Goal: Information Seeking & Learning: Learn about a topic

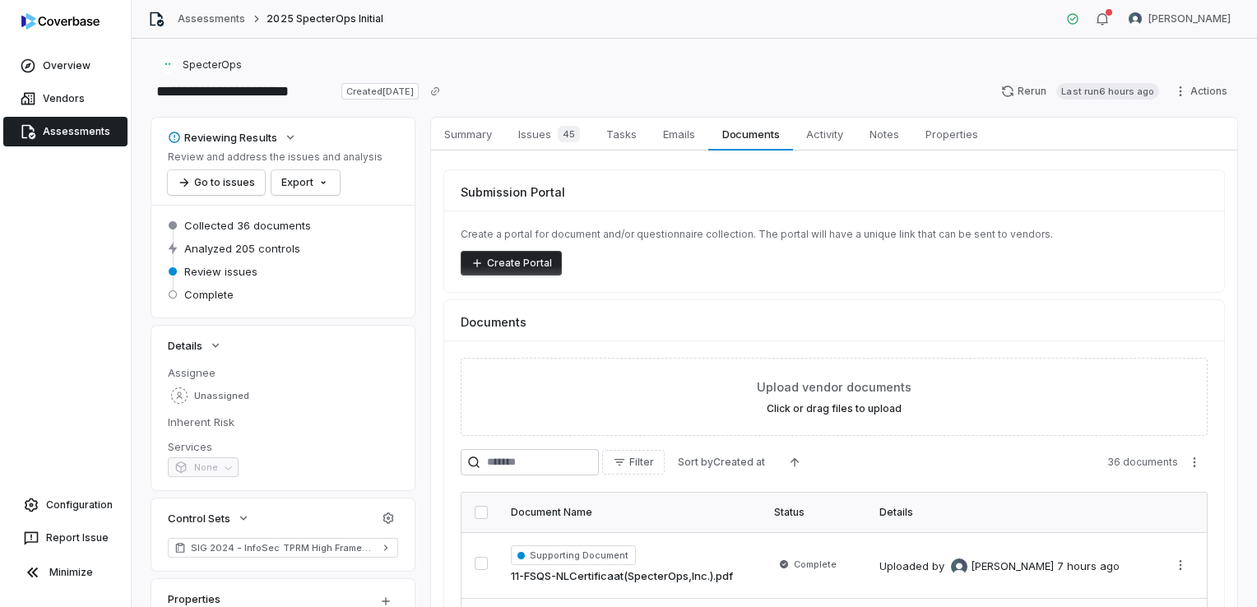
click at [337, 188] on div "Review and address the issues and analysis Go to issues Export" at bounding box center [275, 173] width 215 height 44
click at [322, 186] on html "**********" at bounding box center [628, 303] width 1257 height 607
click at [349, 249] on div "Export as Excel" at bounding box center [333, 244] width 116 height 26
click at [87, 125] on span "Assessments" at bounding box center [76, 131] width 67 height 13
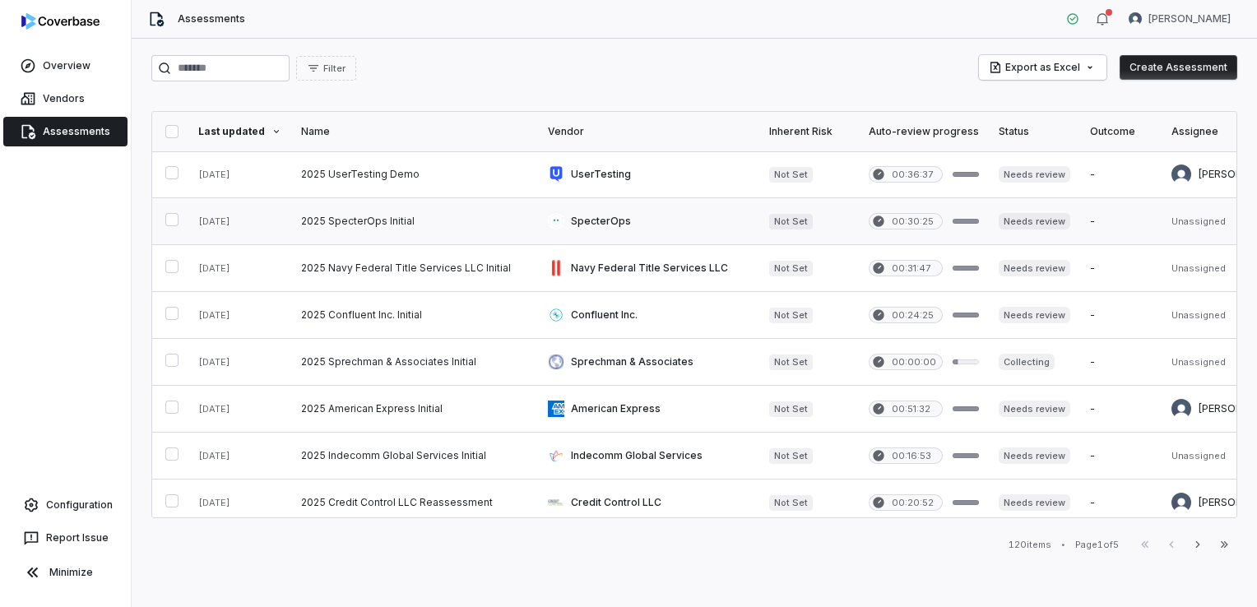
click at [357, 229] on link at bounding box center [414, 221] width 247 height 46
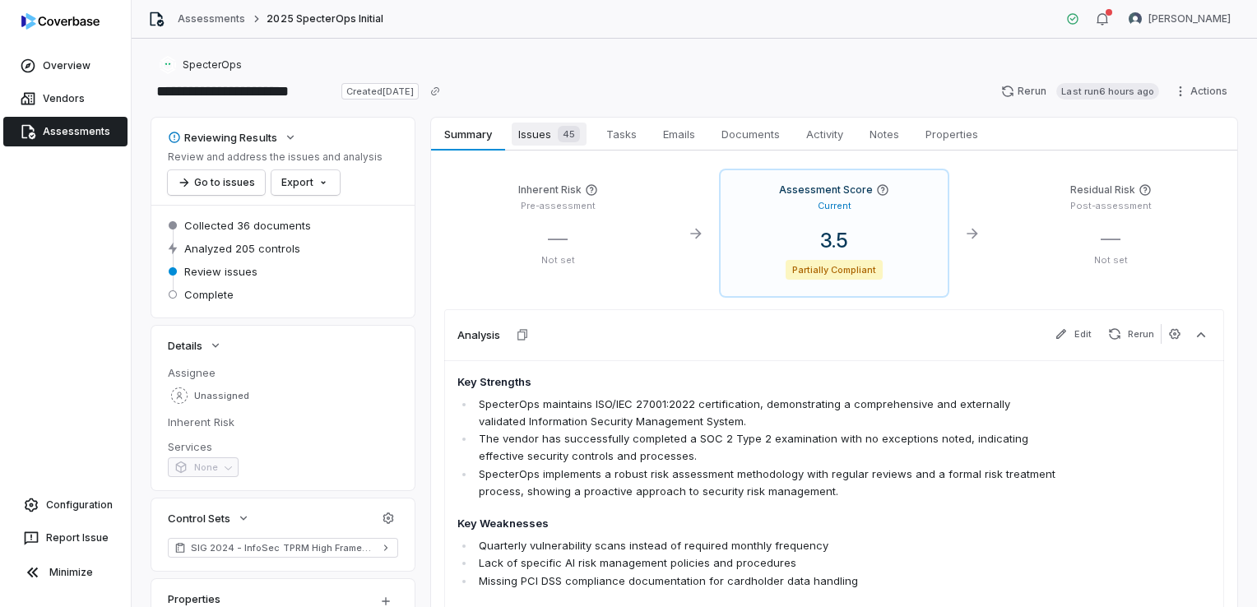
click at [542, 135] on span "Issues 45" at bounding box center [549, 134] width 75 height 23
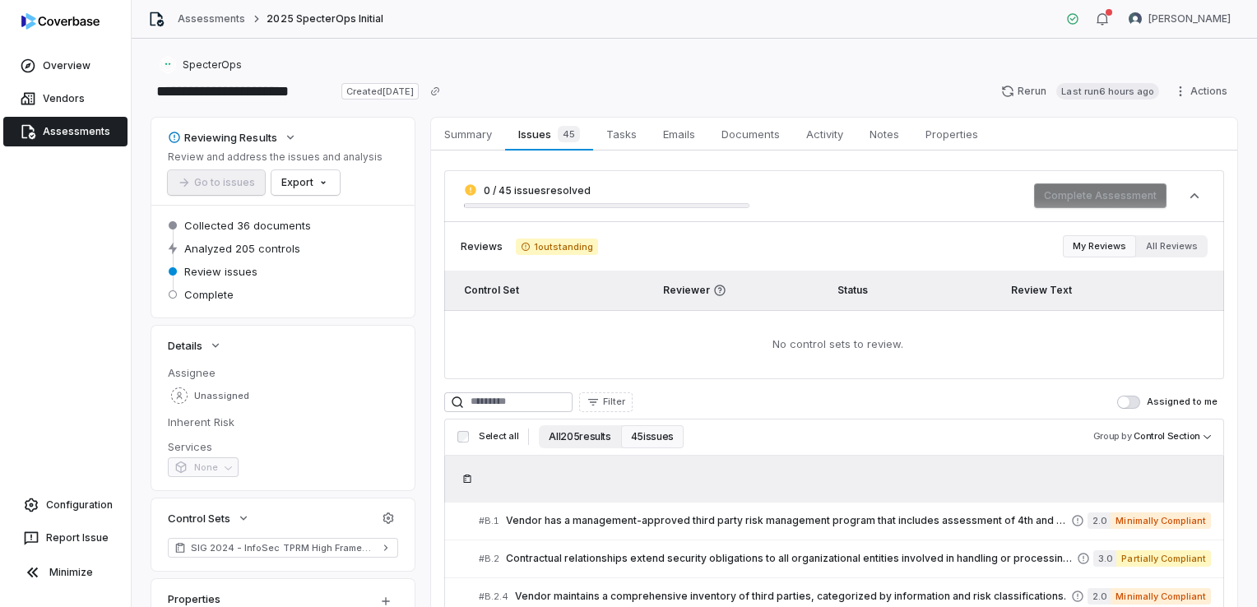
click at [582, 441] on button "All 205 results" at bounding box center [579, 436] width 81 height 23
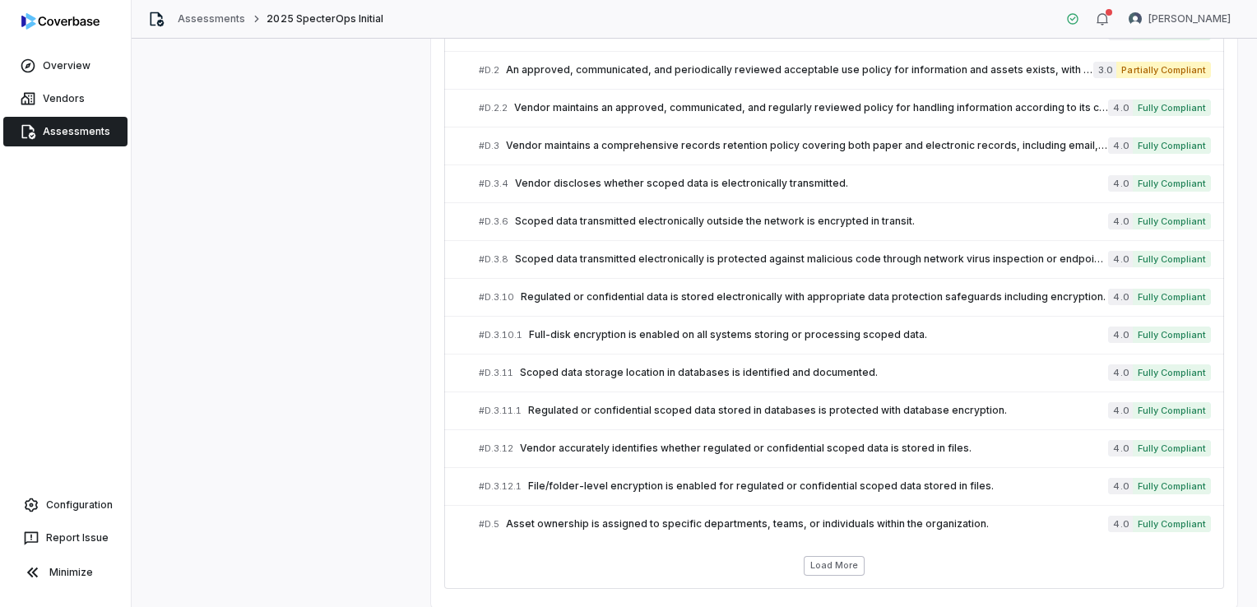
scroll to position [905, 0]
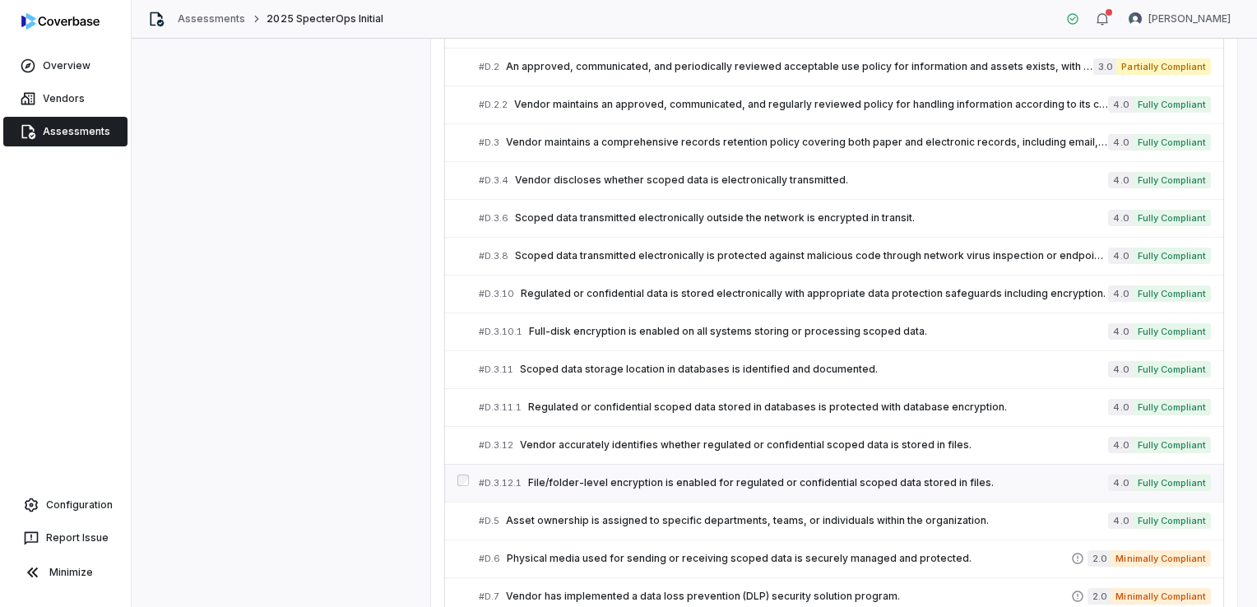
click at [667, 469] on link "# D.3.12.1 File/folder-level encryption is enabled for regulated or confidentia…" at bounding box center [845, 483] width 732 height 37
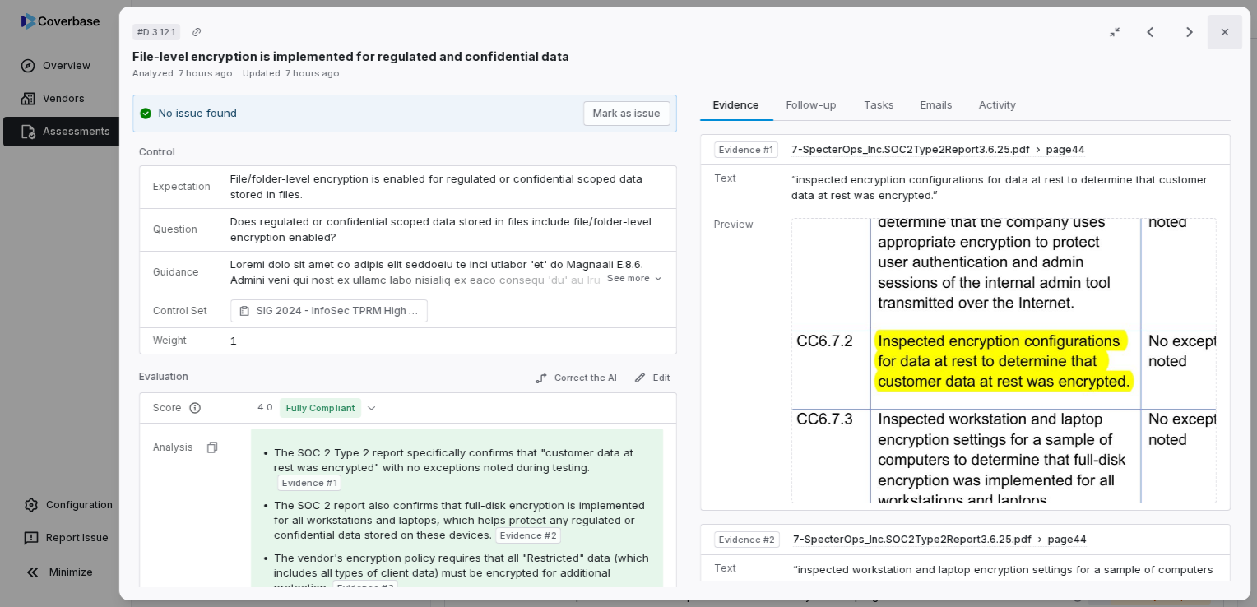
click at [1218, 42] on button "Close" at bounding box center [1225, 32] width 35 height 35
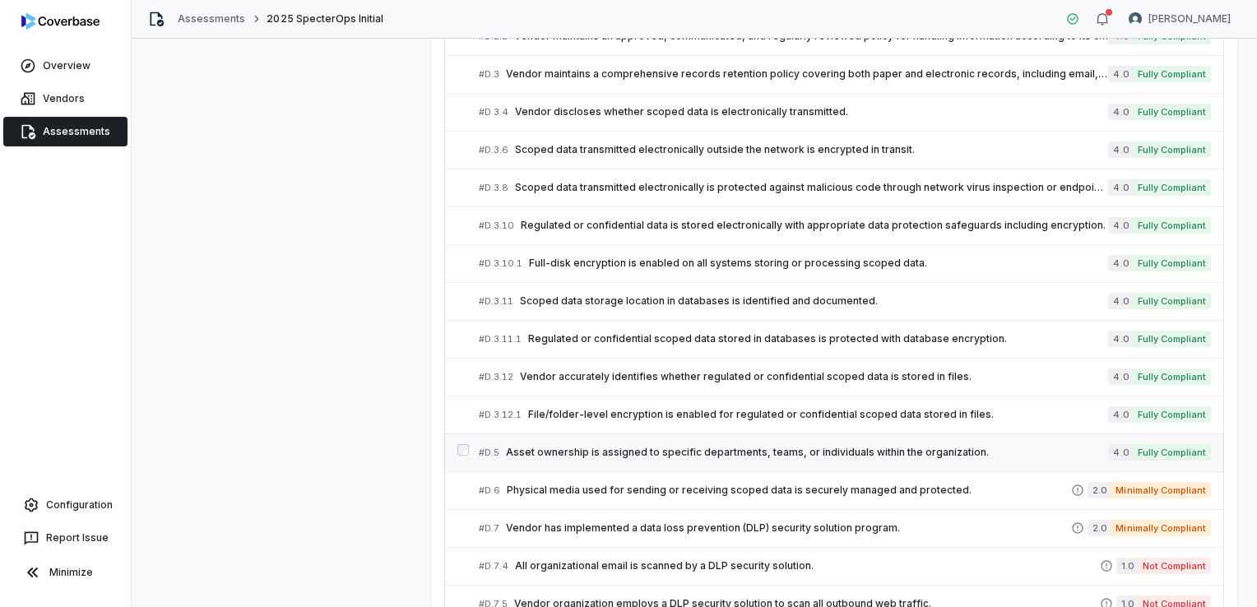
scroll to position [1070, 0]
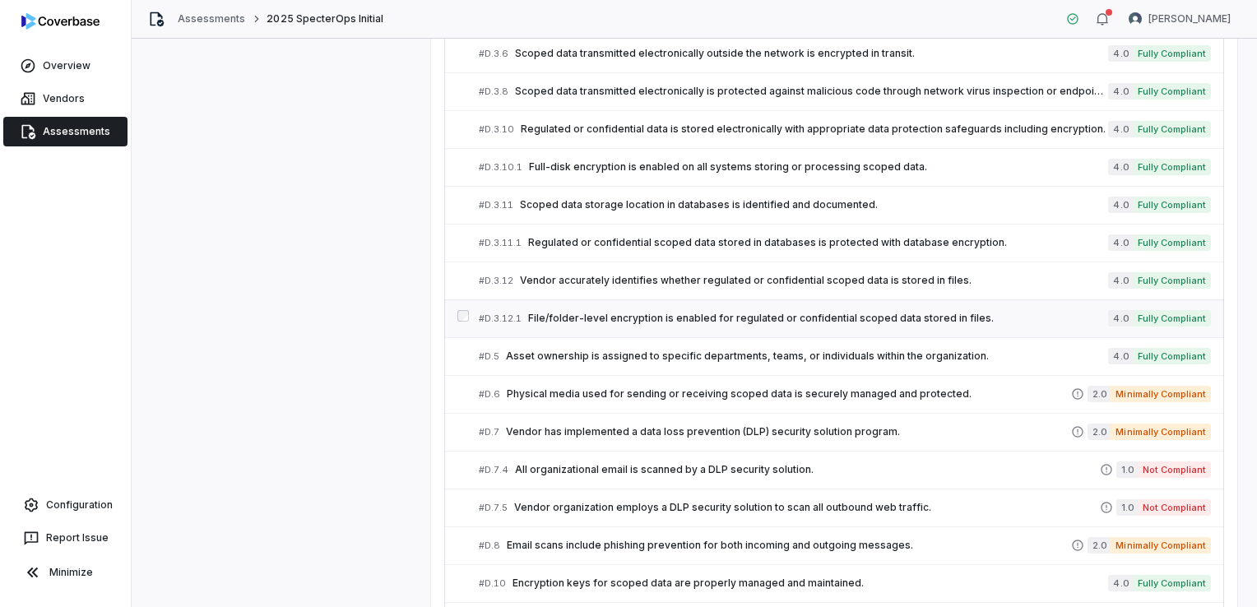
click at [767, 323] on link "# D.3.12.1 File/folder-level encryption is enabled for regulated or confidentia…" at bounding box center [845, 318] width 732 height 37
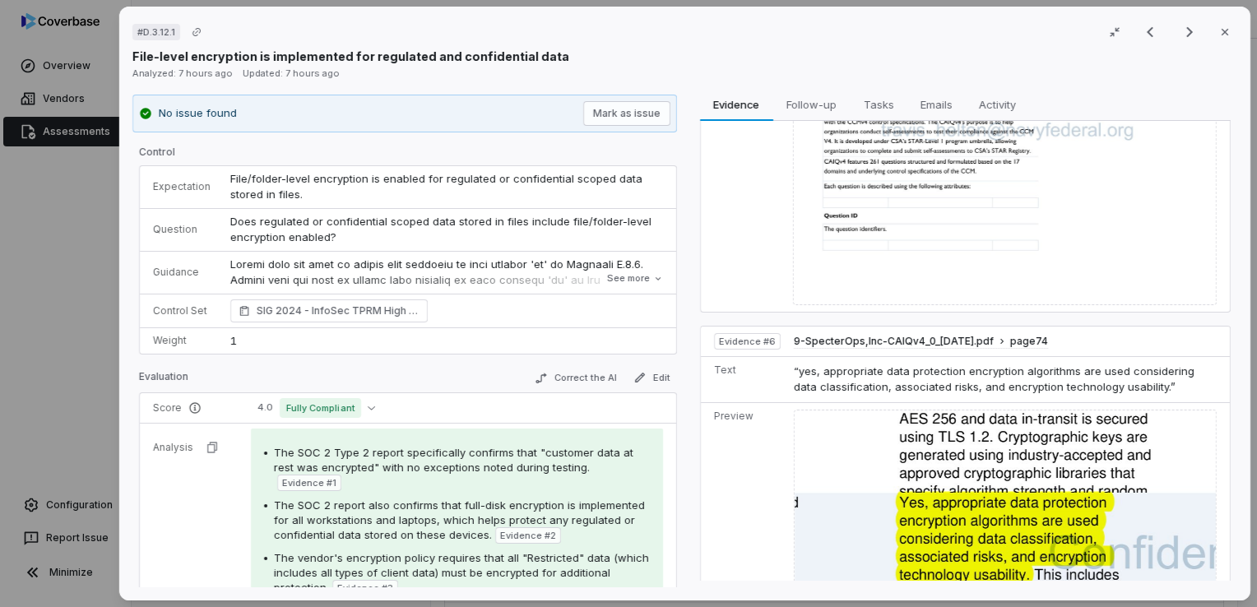
scroll to position [1952, 0]
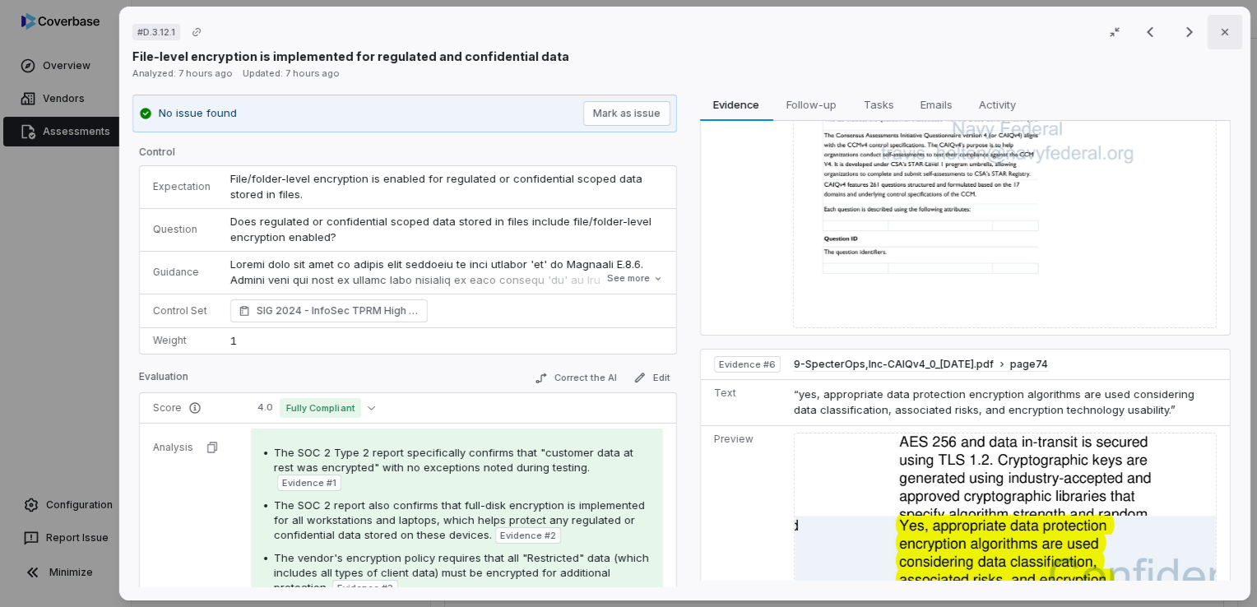
click at [1218, 41] on button "Close" at bounding box center [1225, 32] width 35 height 35
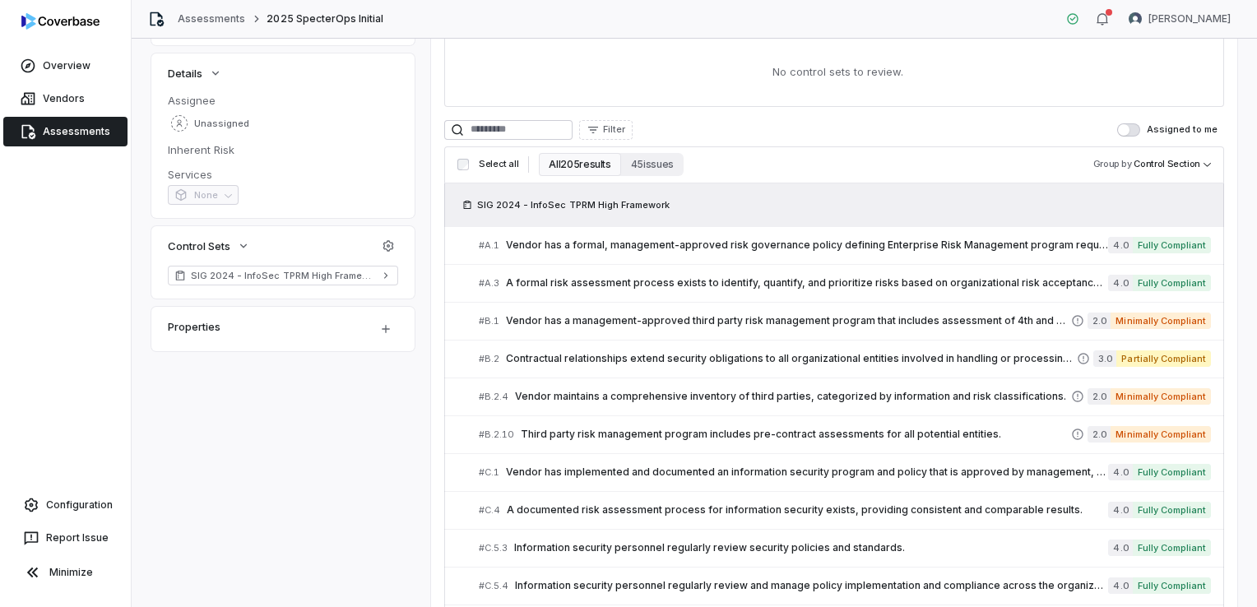
scroll to position [247, 0]
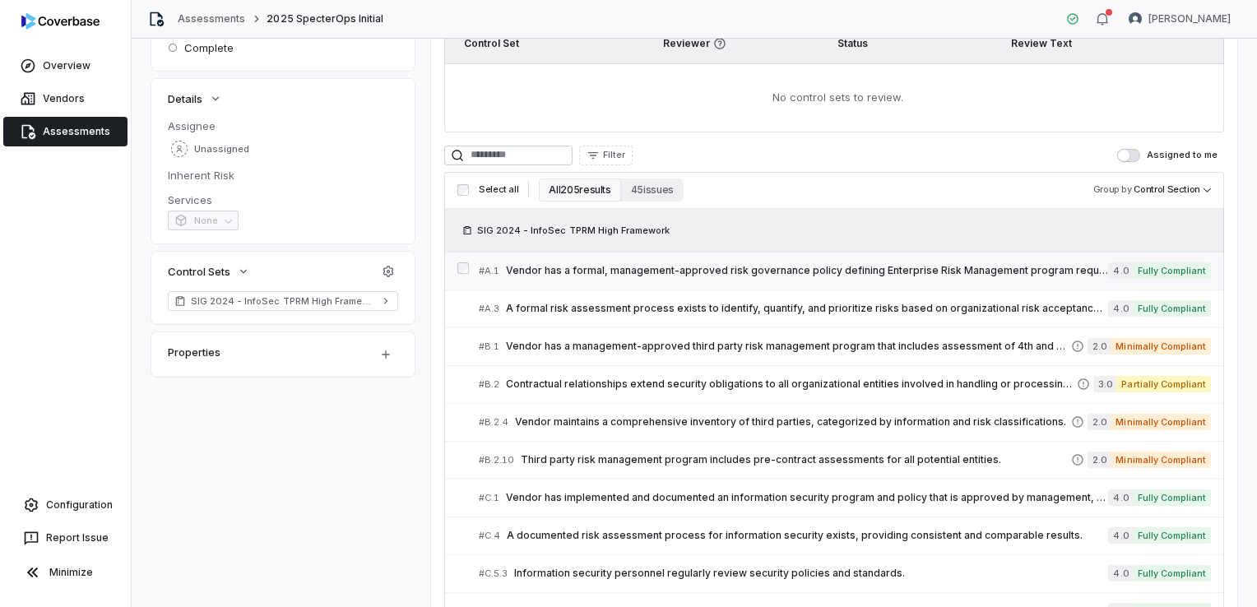
click at [666, 276] on span "Vendor has a formal, management-approved risk governance policy defining Enterp…" at bounding box center [807, 270] width 602 height 13
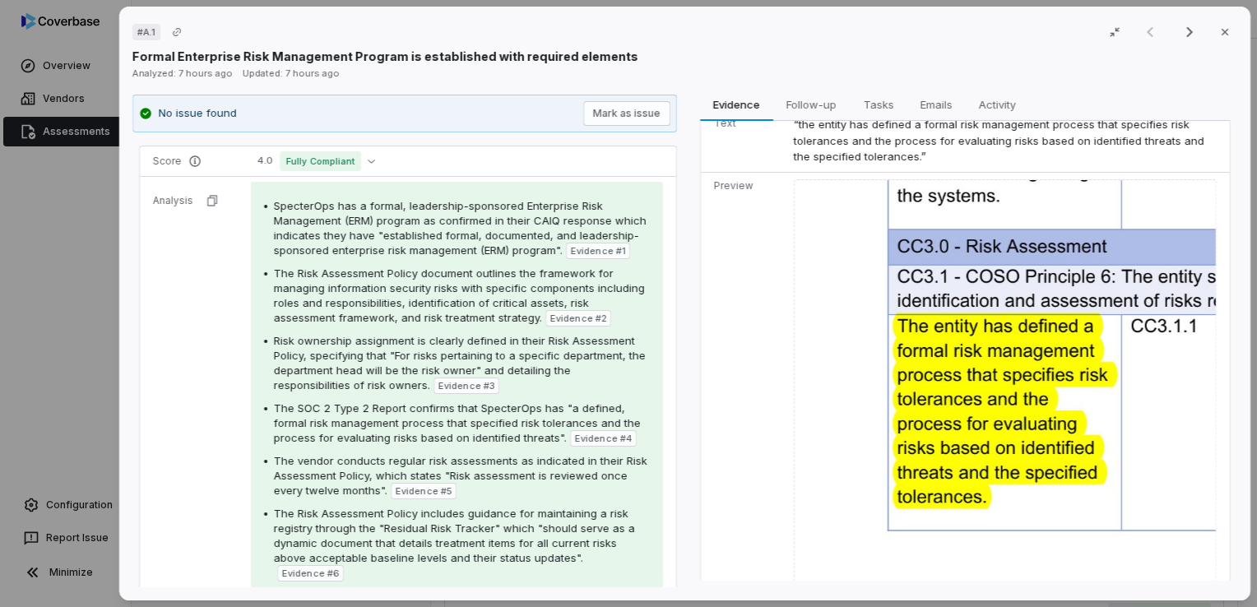
scroll to position [987, 0]
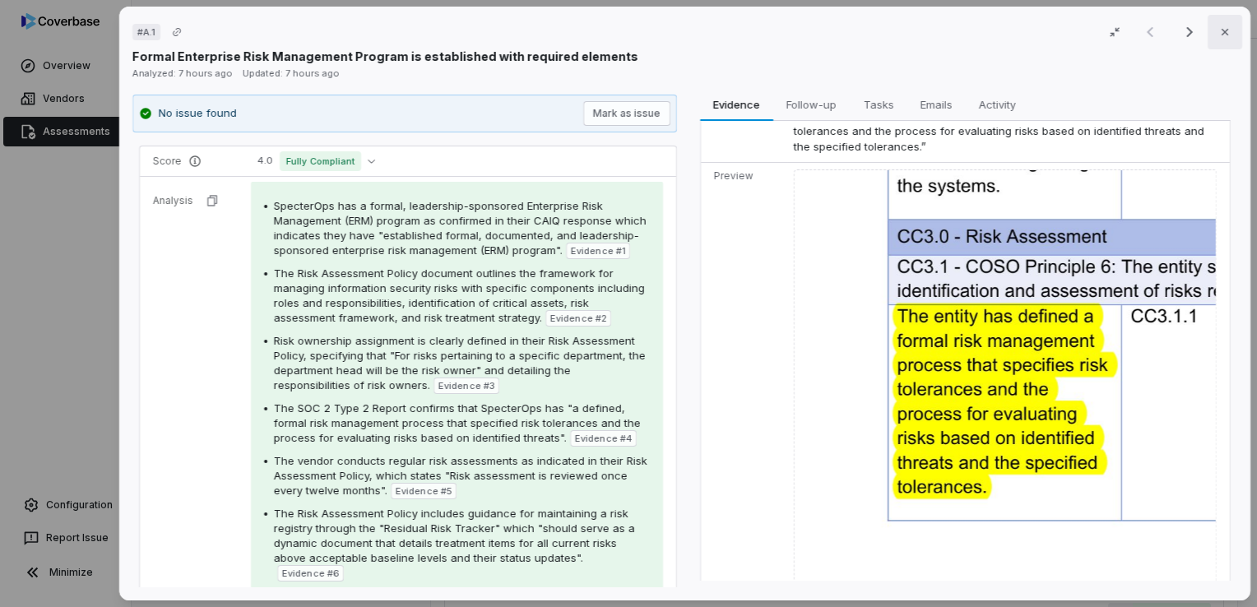
click at [1222, 31] on icon "button" at bounding box center [1225, 32] width 7 height 7
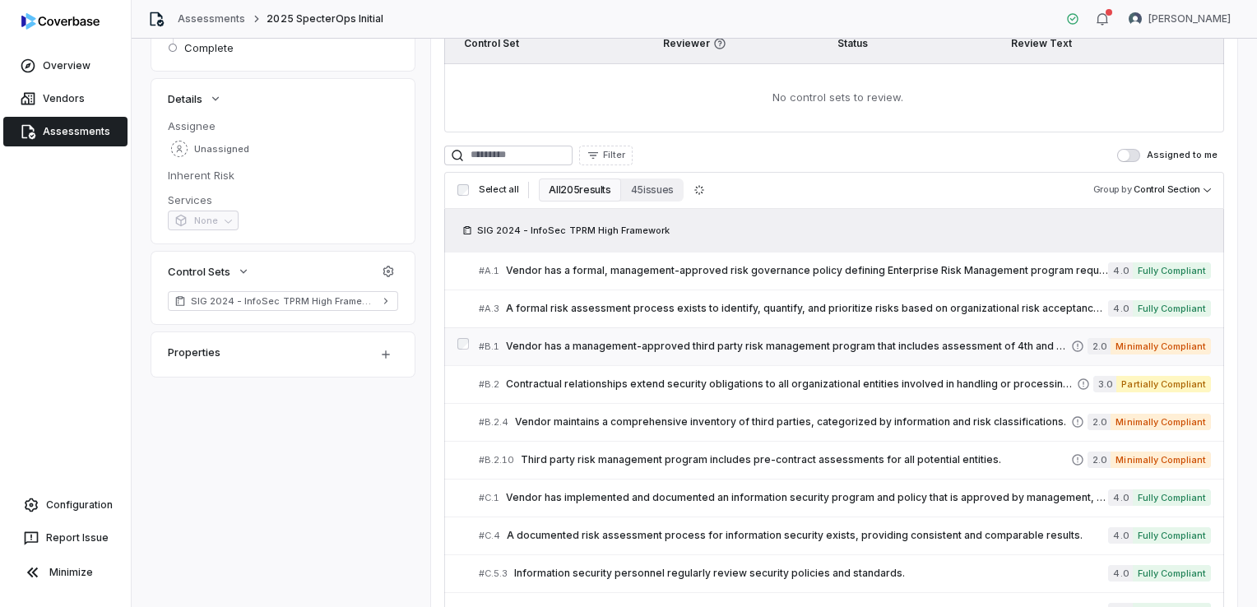
click at [680, 341] on span "Vendor has a management-approved third party risk management program that inclu…" at bounding box center [788, 346] width 565 height 13
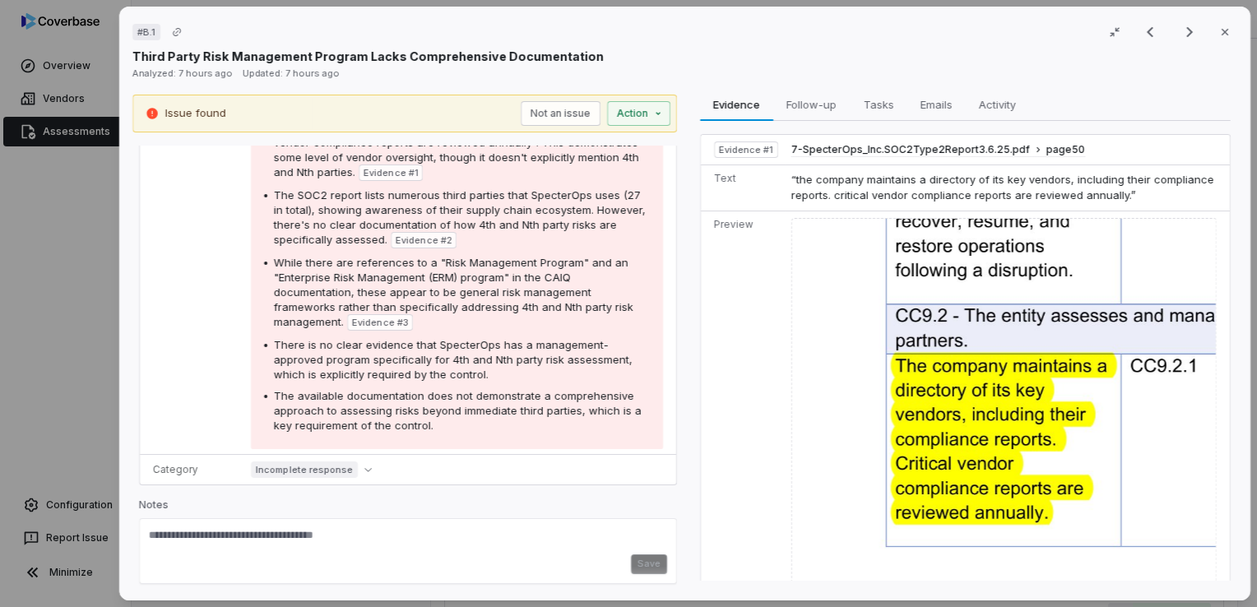
click at [1214, 23] on button "Close" at bounding box center [1225, 32] width 35 height 35
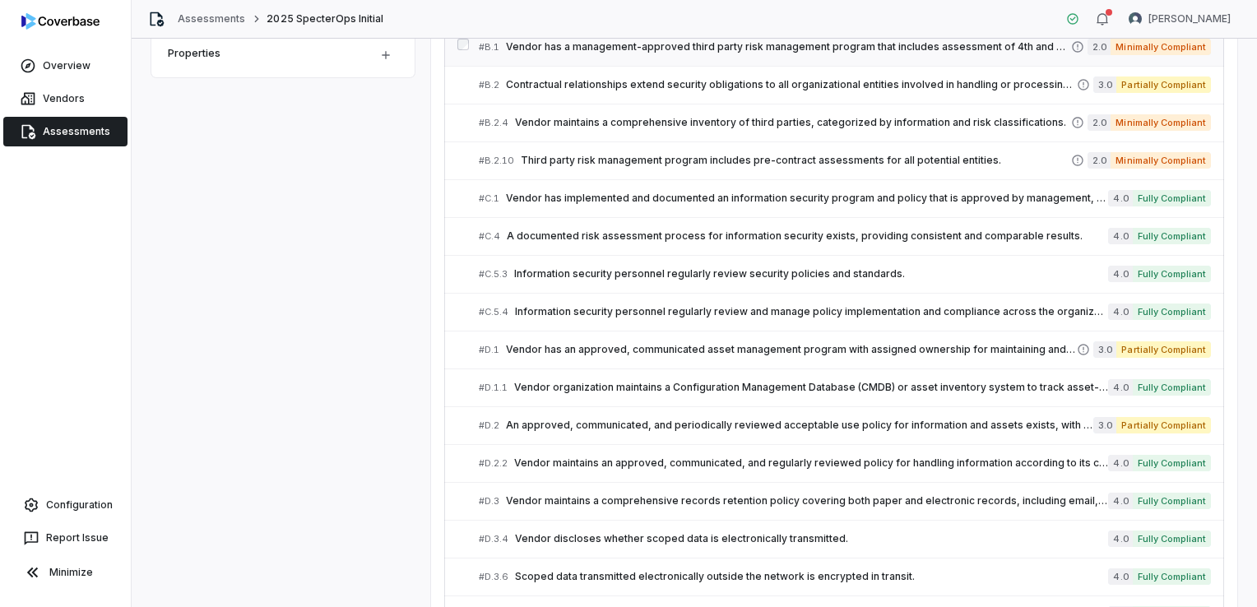
scroll to position [576, 0]
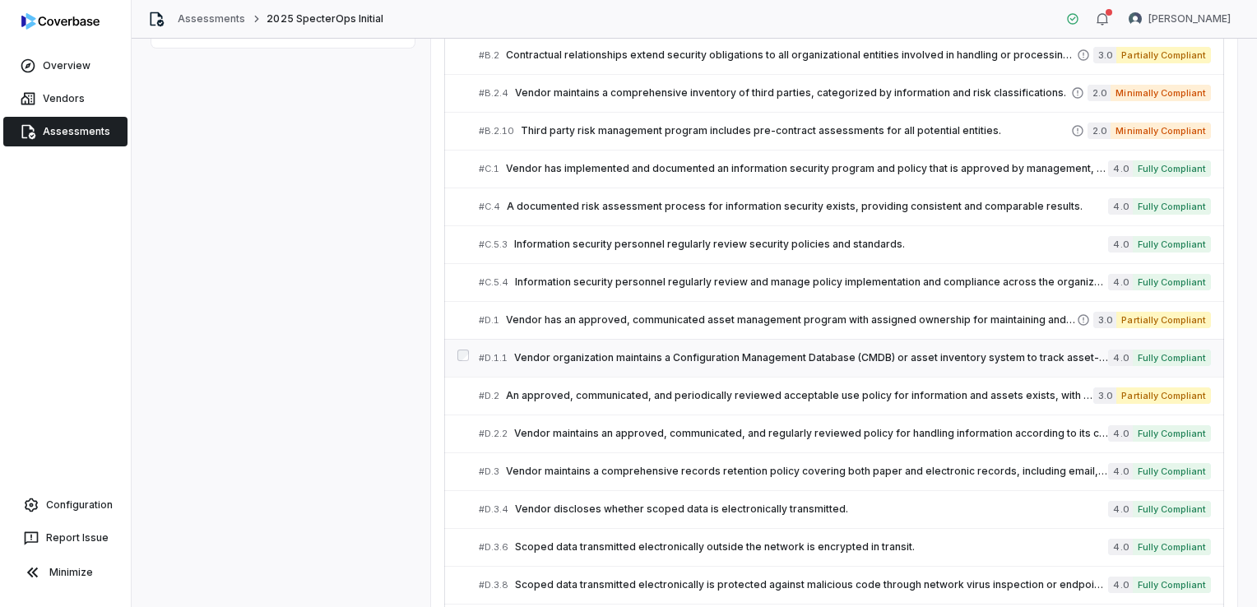
click at [683, 359] on span "Vendor organization maintains a Configuration Management Database (CMDB) or ass…" at bounding box center [811, 357] width 594 height 13
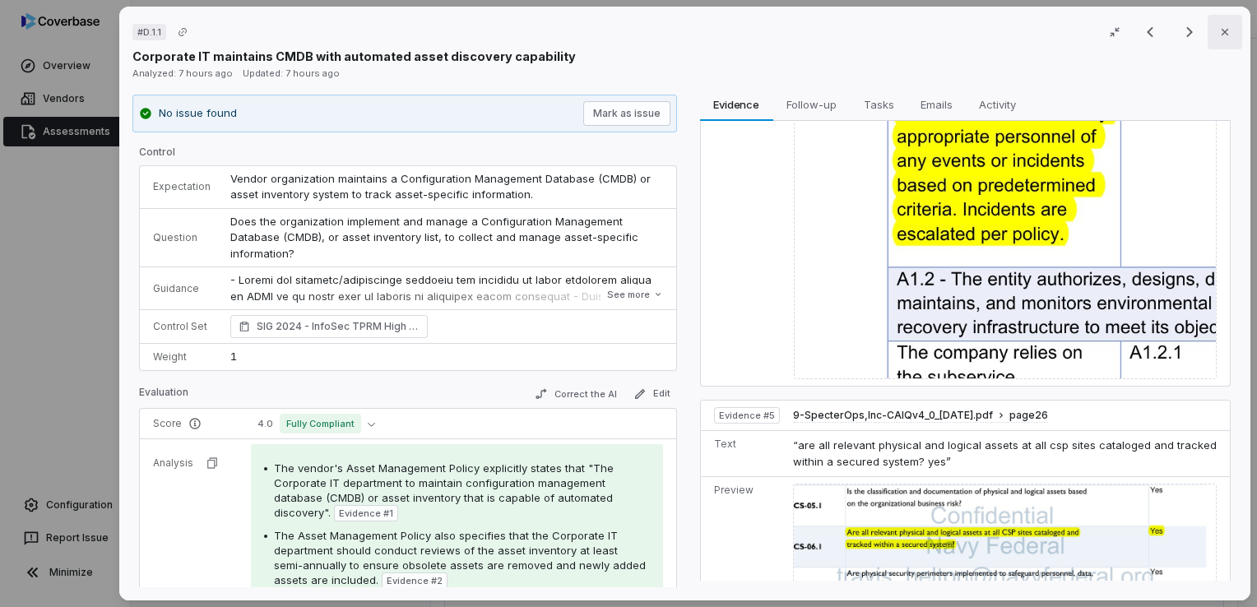
click at [1218, 35] on icon "button" at bounding box center [1224, 32] width 13 height 13
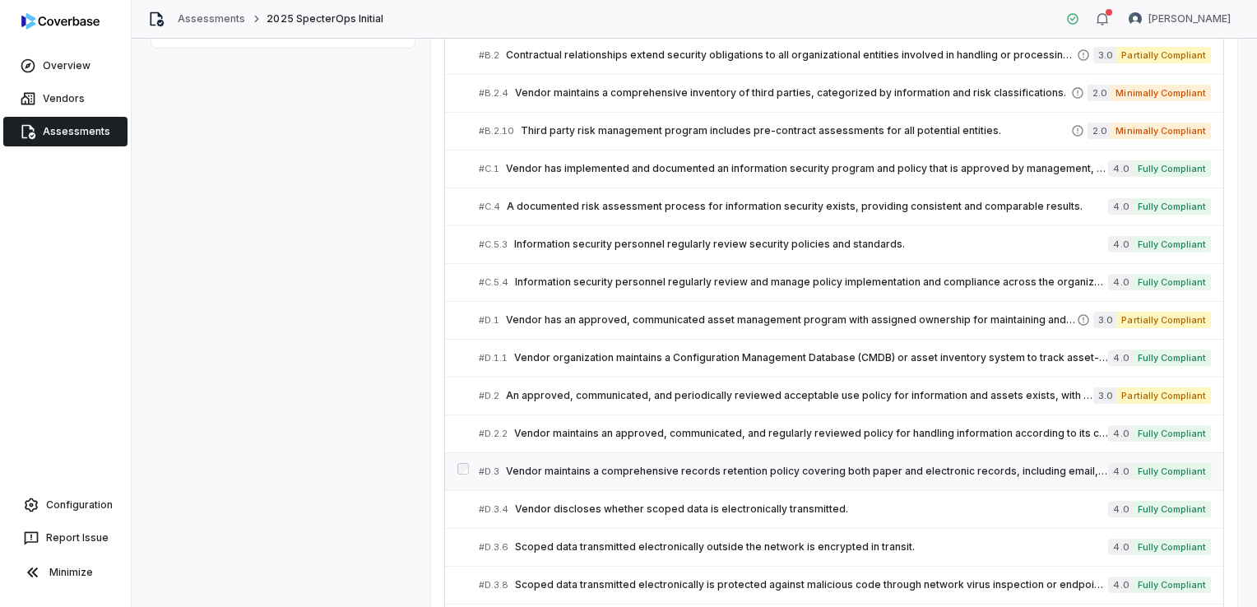
click at [601, 466] on span "Vendor maintains a comprehensive records retention policy covering both paper a…" at bounding box center [807, 471] width 602 height 13
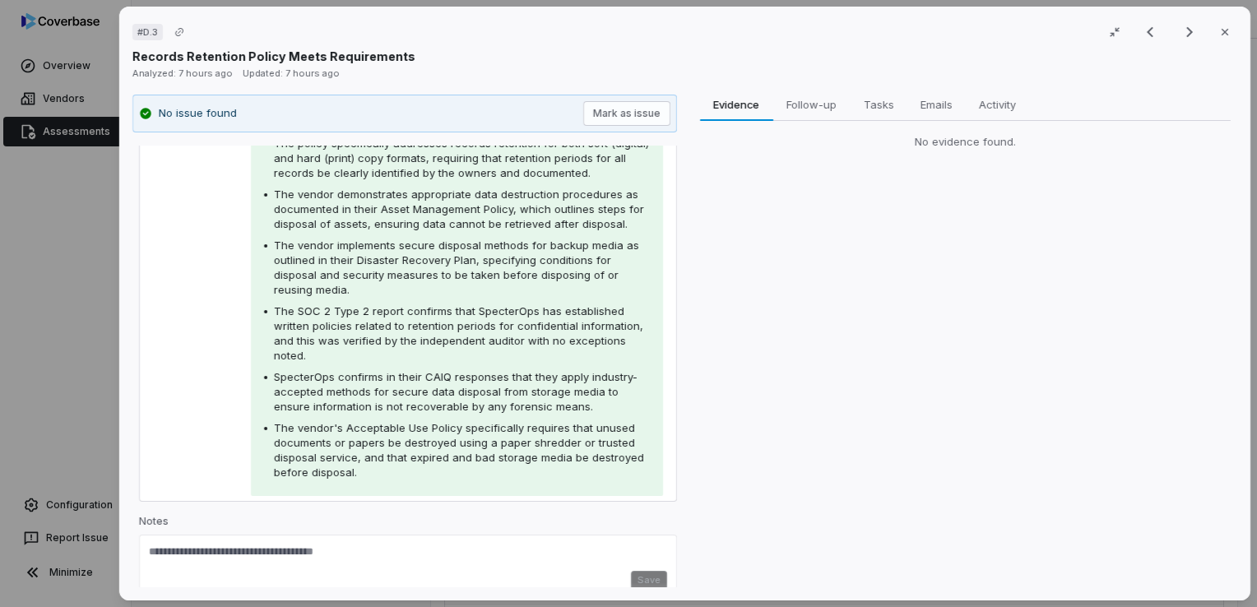
scroll to position [409, 0]
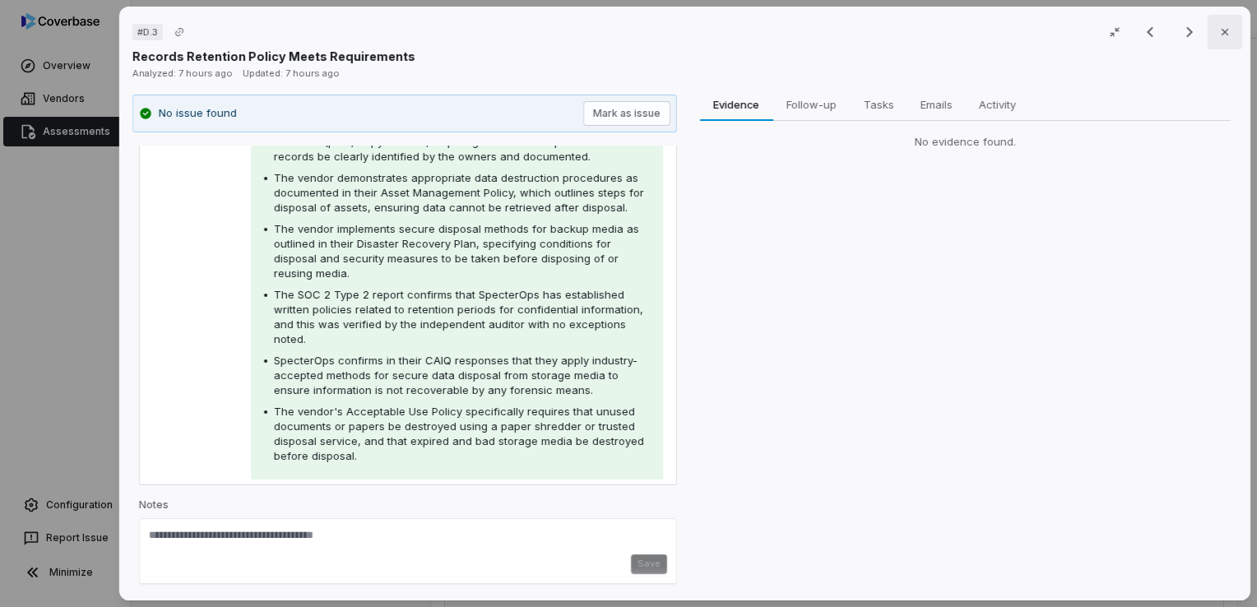
click at [1228, 25] on button "Close" at bounding box center [1225, 32] width 35 height 35
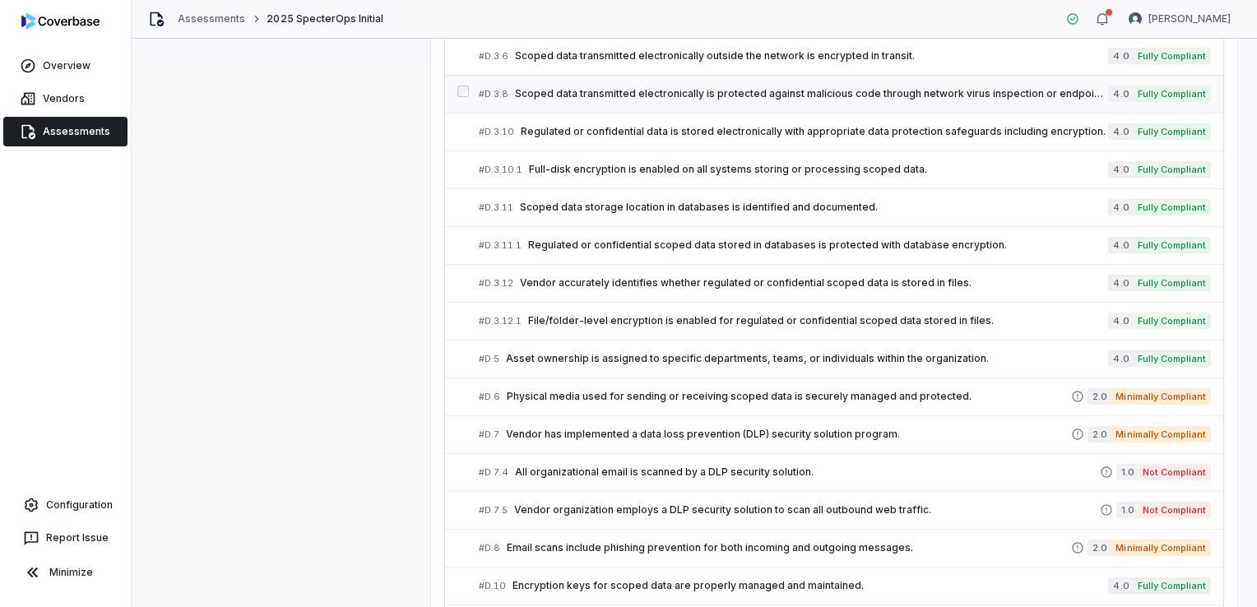
scroll to position [1070, 0]
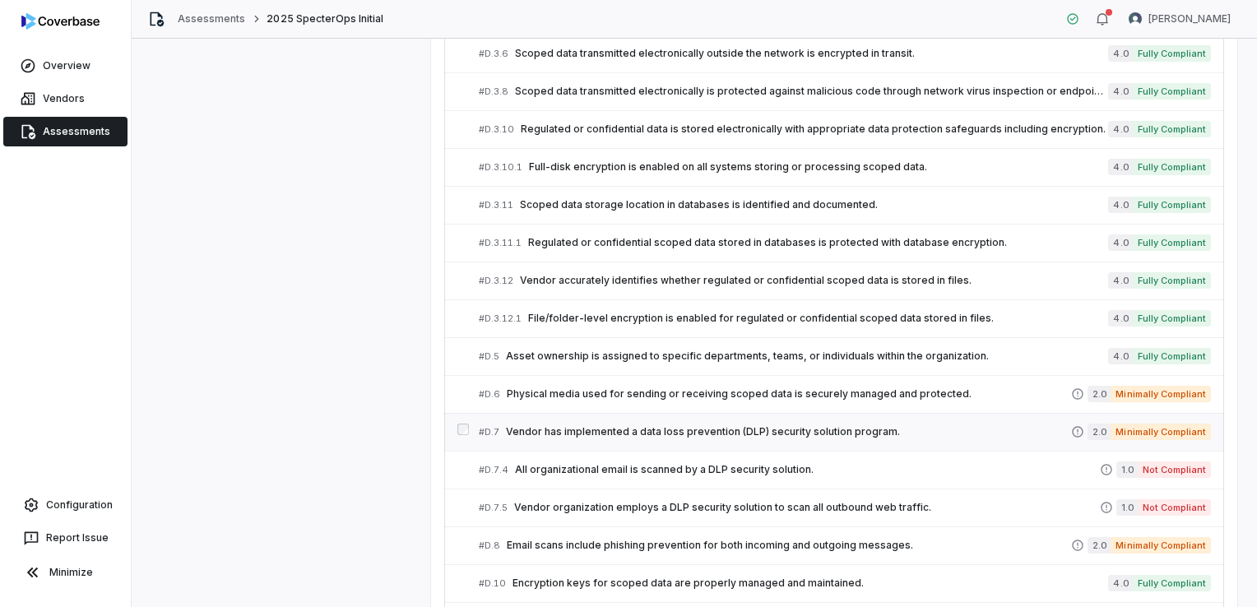
click at [642, 427] on span "Vendor has implemented a data loss prevention (DLP) security solution program." at bounding box center [788, 431] width 565 height 13
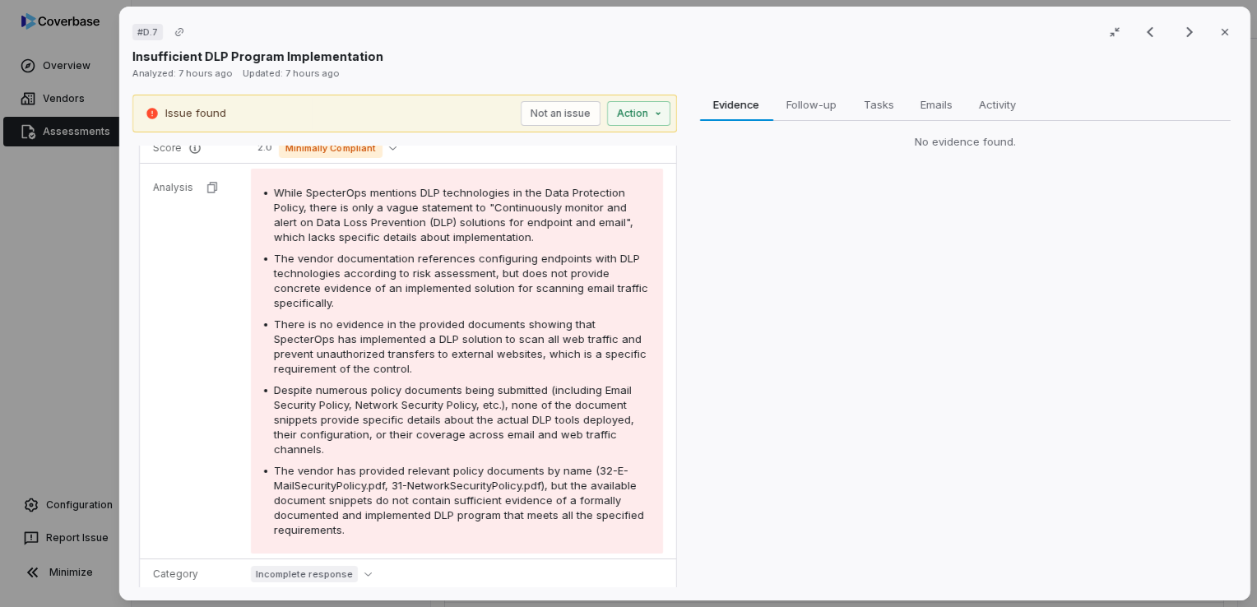
scroll to position [244, 0]
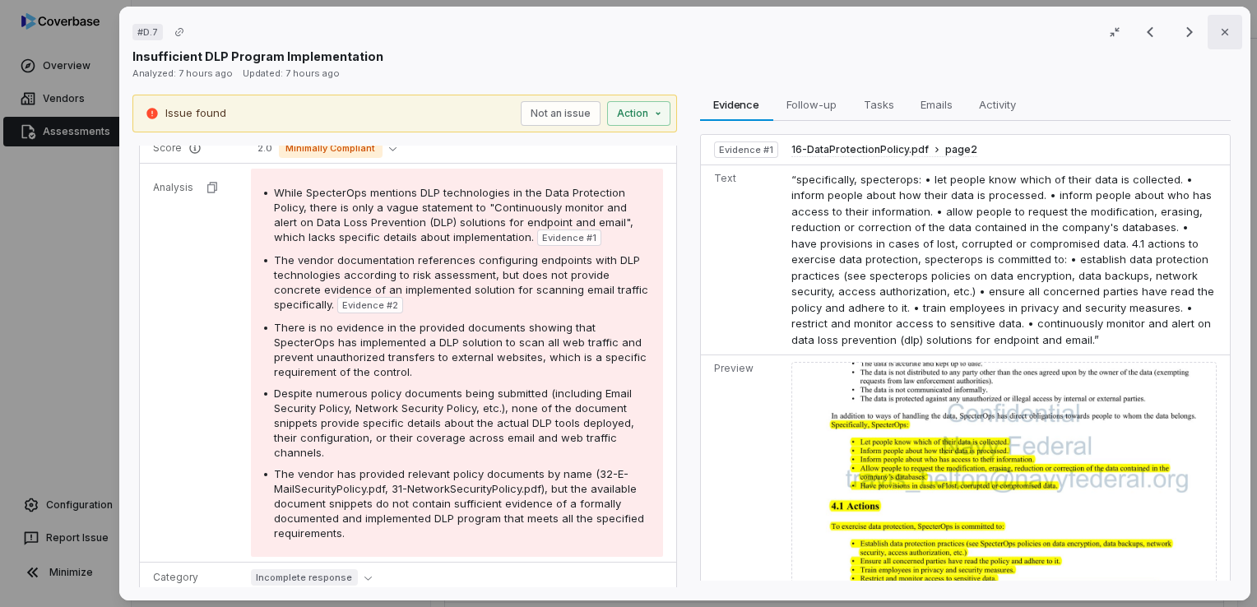
click at [1218, 30] on icon "button" at bounding box center [1224, 32] width 13 height 13
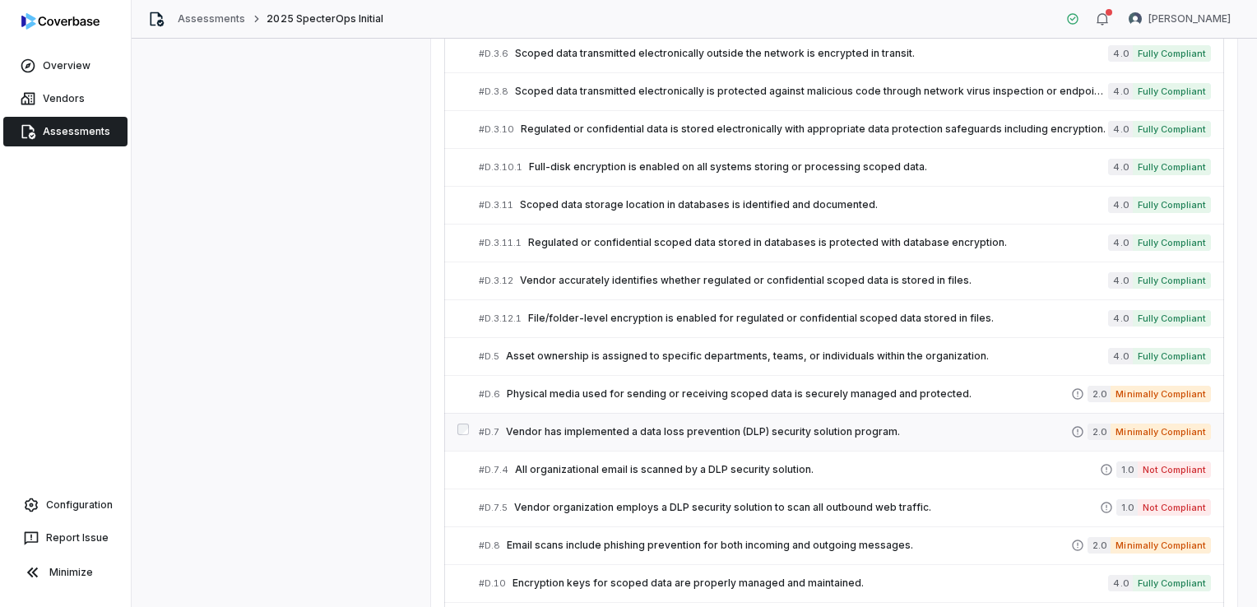
scroll to position [1152, 0]
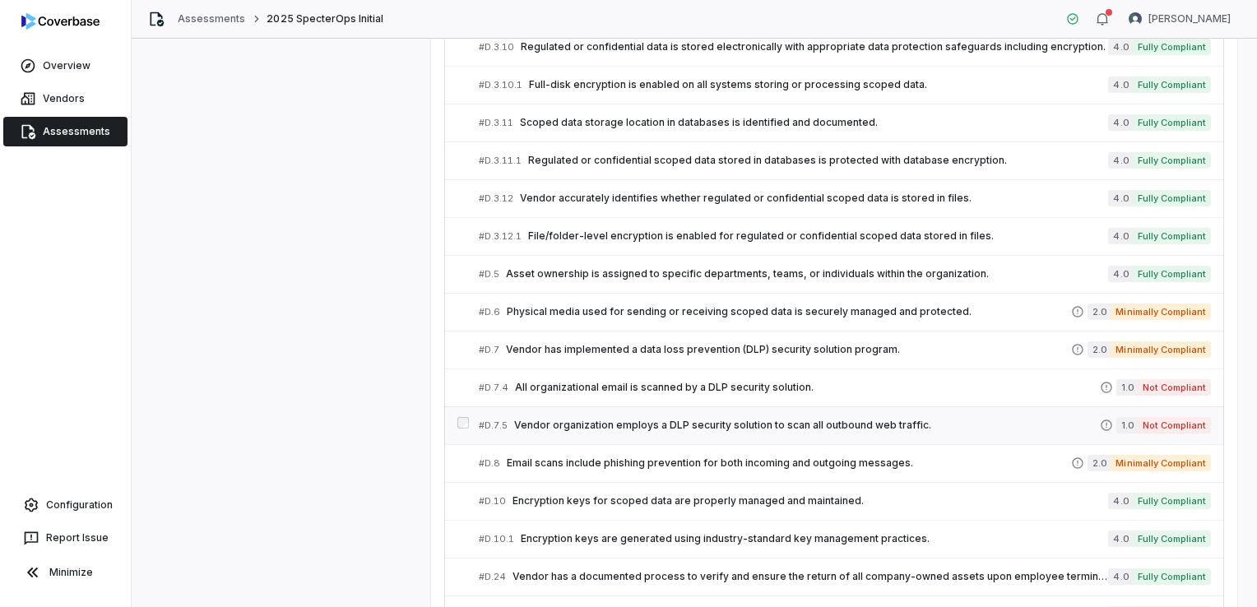
click at [639, 420] on span "Vendor organization employs a DLP security solution to scan all outbound web tr…" at bounding box center [807, 425] width 586 height 13
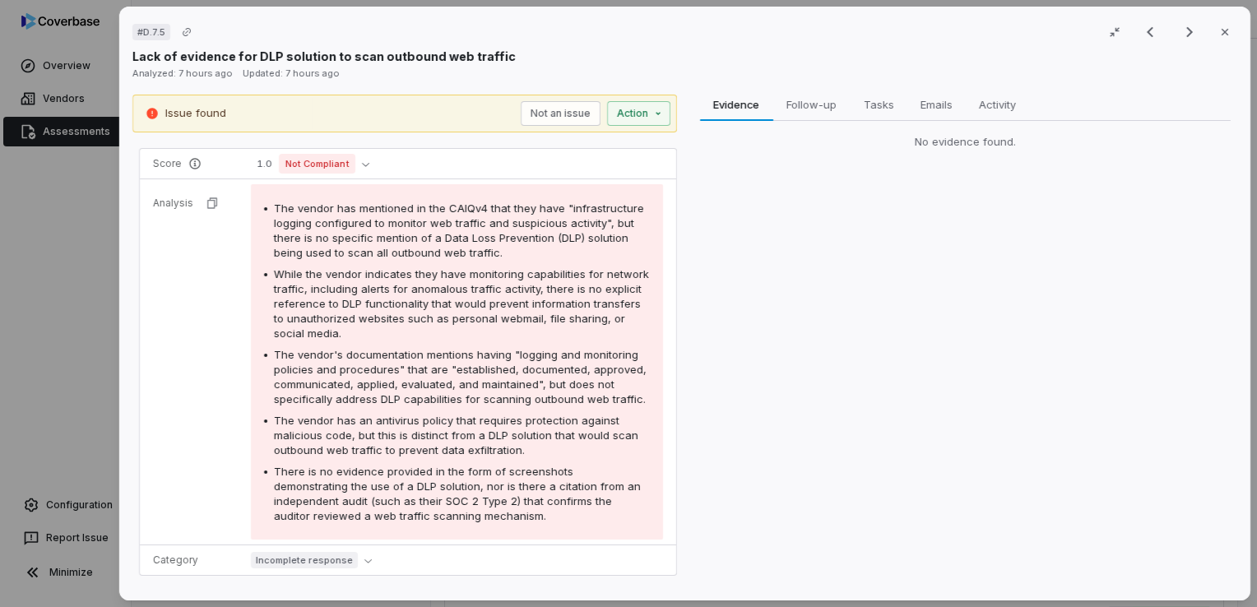
scroll to position [227, 0]
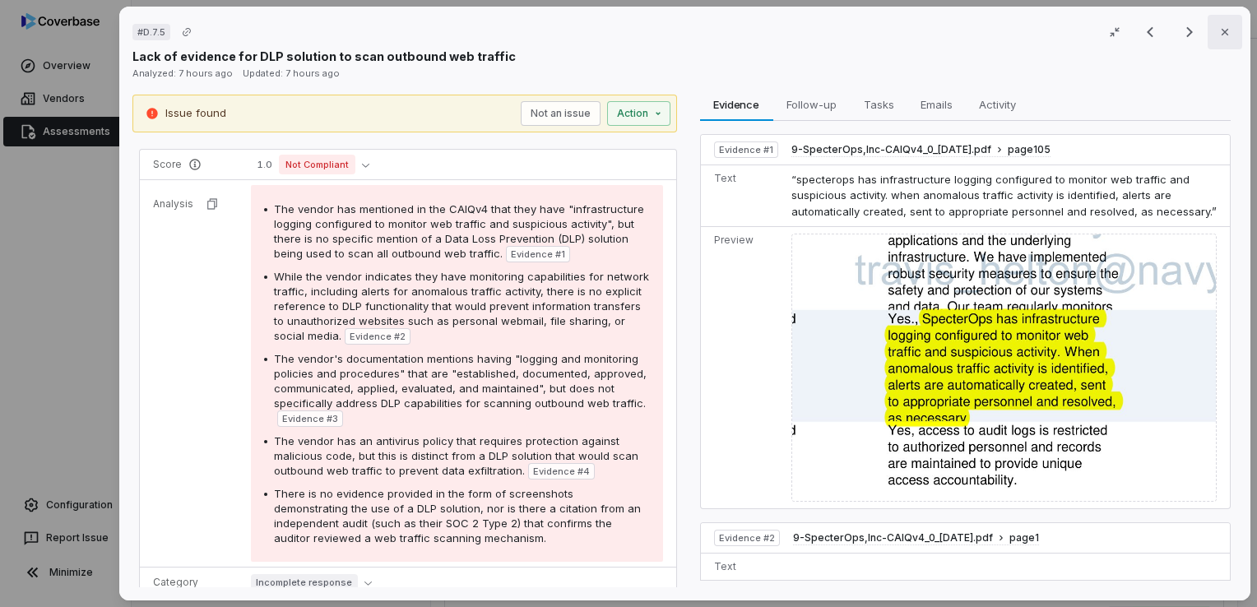
click at [1218, 36] on icon "button" at bounding box center [1224, 32] width 13 height 13
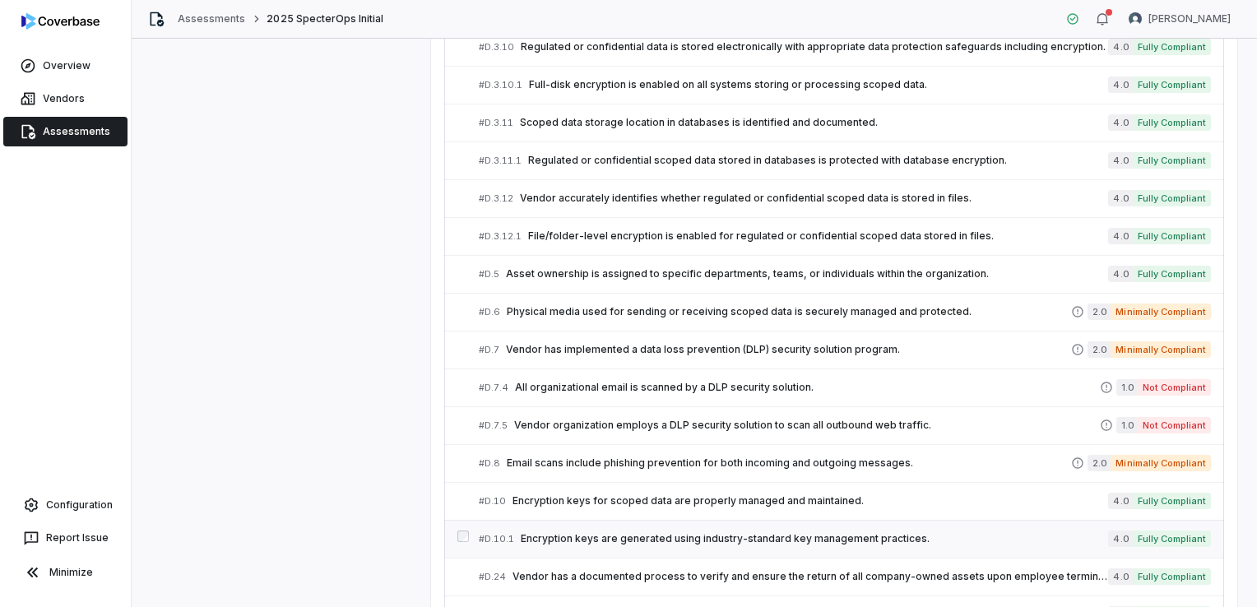
click at [612, 540] on div "# D.10.1 Encryption keys are generated using industry-standard key management p…" at bounding box center [793, 539] width 629 height 17
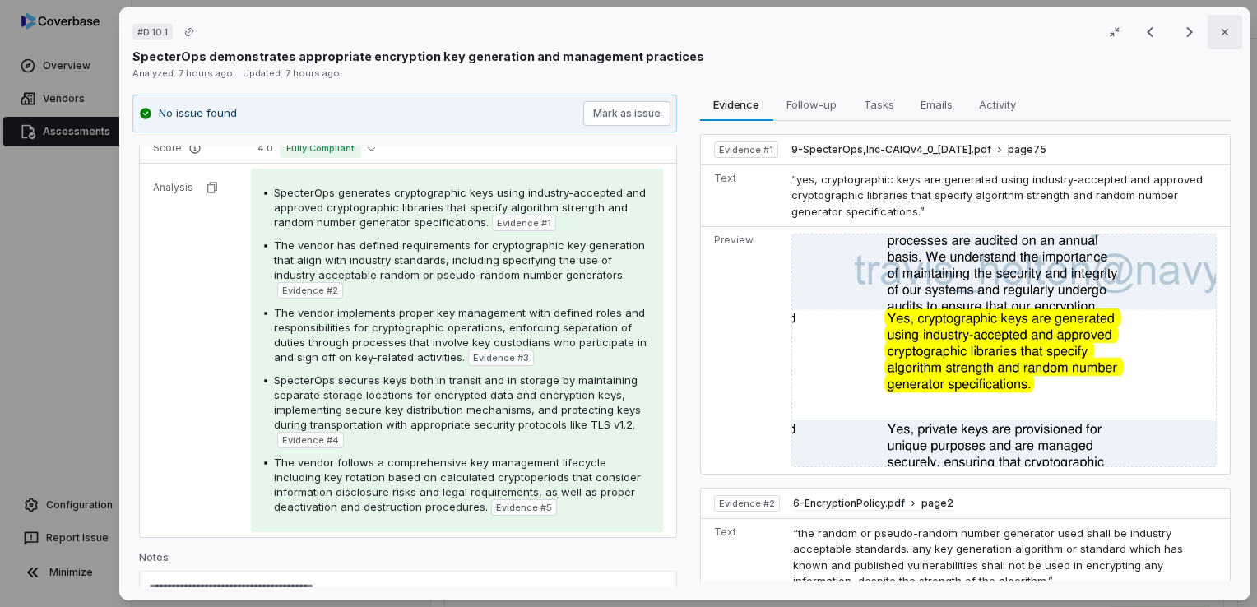
click at [1221, 37] on icon "button" at bounding box center [1224, 32] width 13 height 13
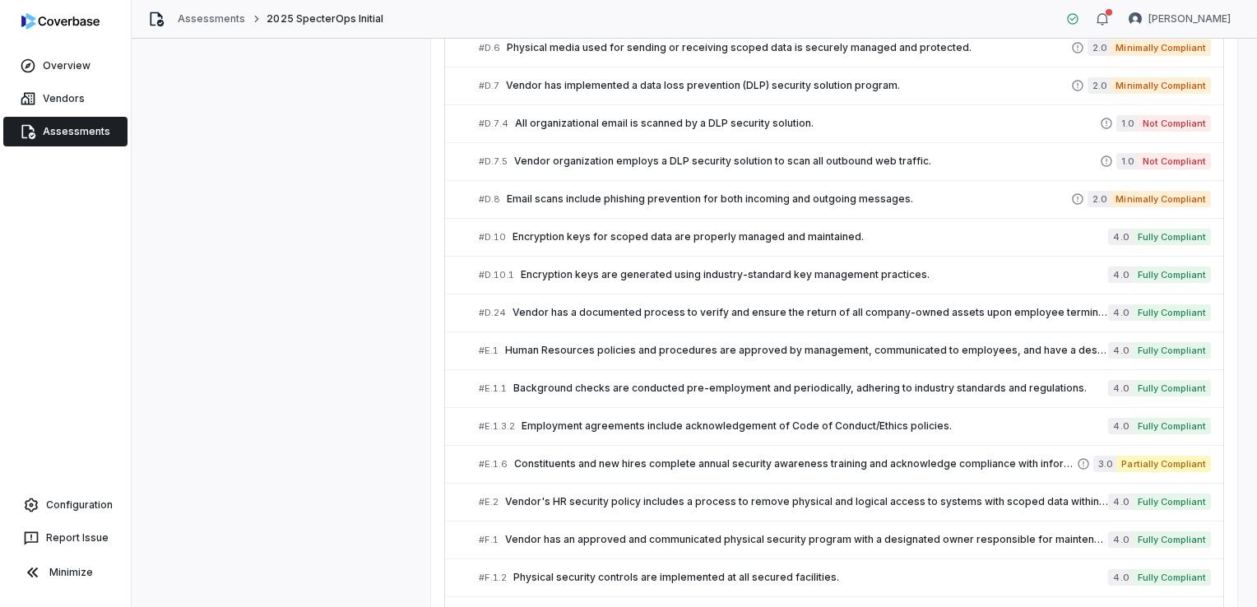
scroll to position [1481, 0]
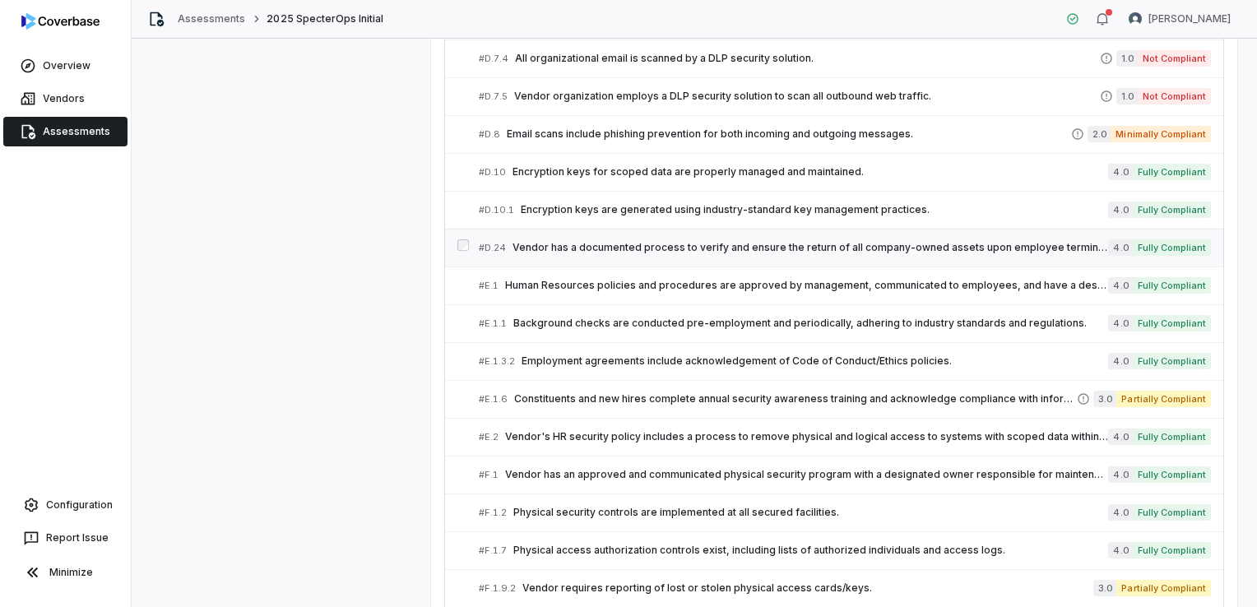
click at [613, 241] on span "Vendor has a documented process to verify and ensure the return of all company-…" at bounding box center [811, 247] width 596 height 13
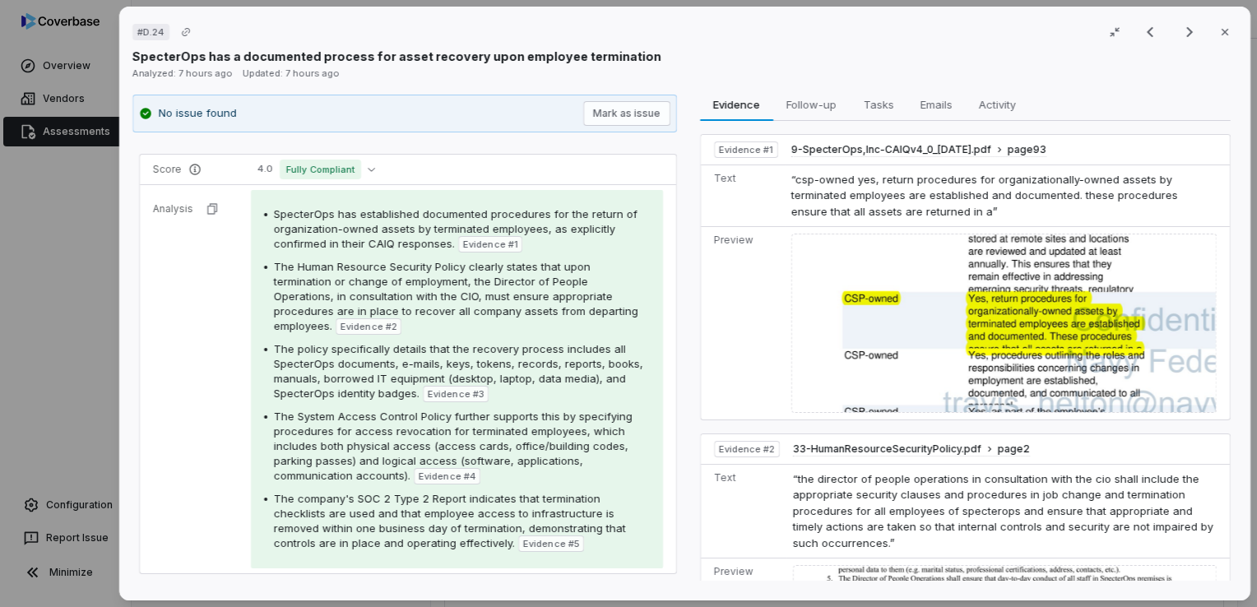
scroll to position [247, 0]
